Goal: Information Seeking & Learning: Learn about a topic

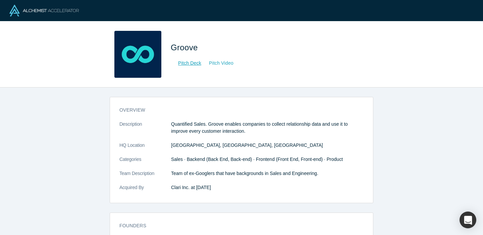
click at [226, 62] on link "Pitch Video" at bounding box center [218, 63] width 32 height 8
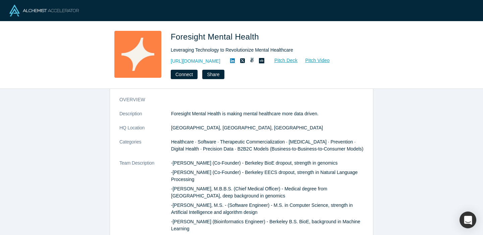
scroll to position [12, 0]
click at [330, 61] on link "Pitch Video" at bounding box center [314, 61] width 32 height 8
